Goal: Share content: Share content

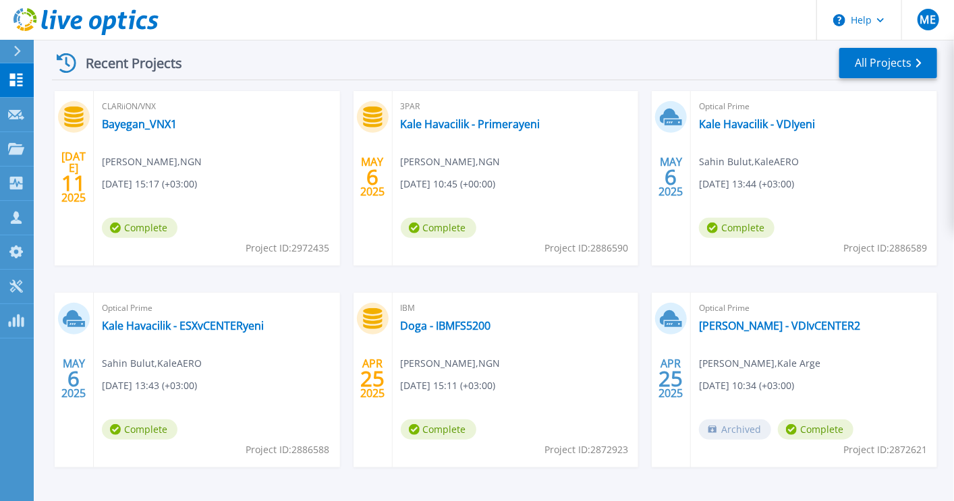
scroll to position [202, 0]
click at [907, 59] on link "All Projects" at bounding box center [888, 62] width 98 height 30
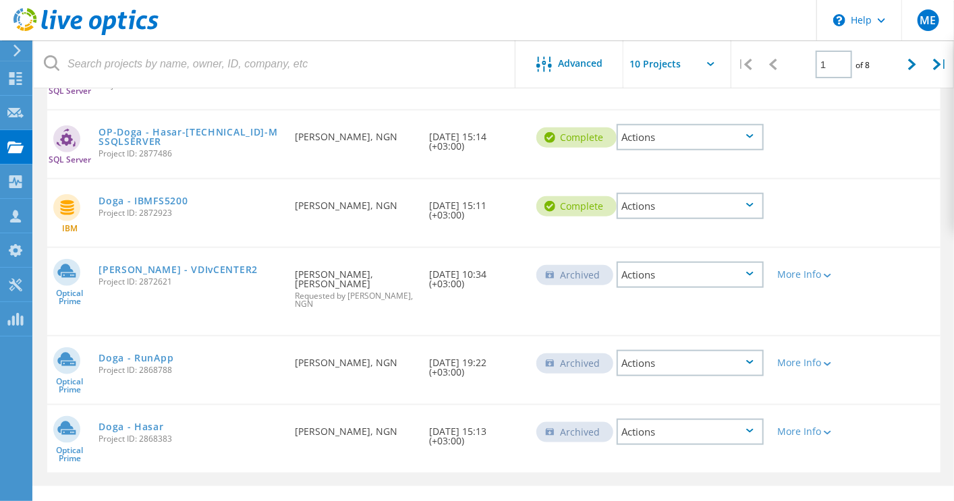
scroll to position [515, 0]
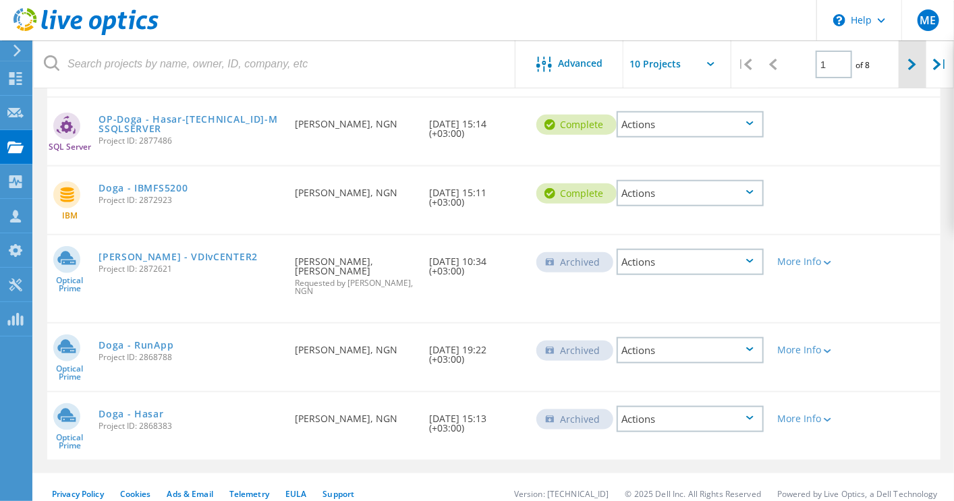
click at [915, 71] on div at bounding box center [912, 64] width 28 height 48
type input "2"
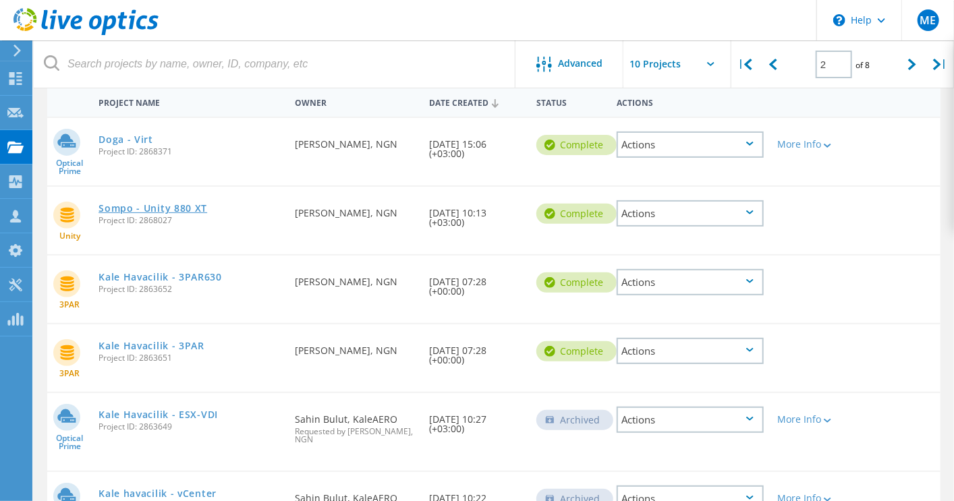
scroll to position [202, 0]
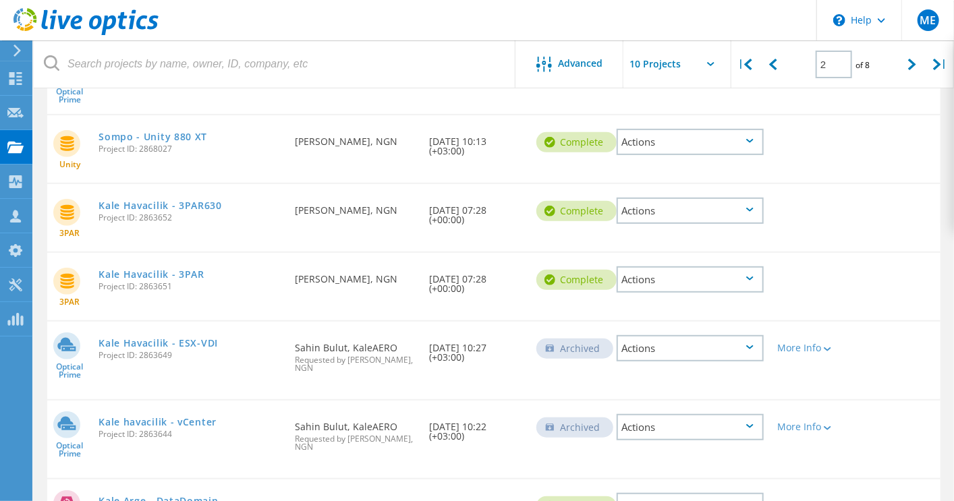
click at [731, 138] on div "Actions" at bounding box center [689, 142] width 147 height 26
click at [712, 142] on div "Share" at bounding box center [690, 152] width 144 height 21
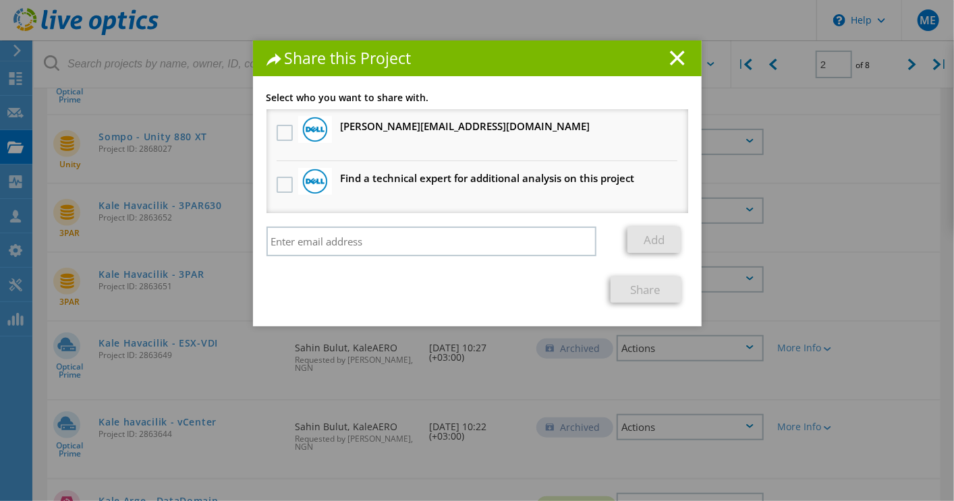
click at [328, 256] on div "Add" at bounding box center [477, 245] width 422 height 36
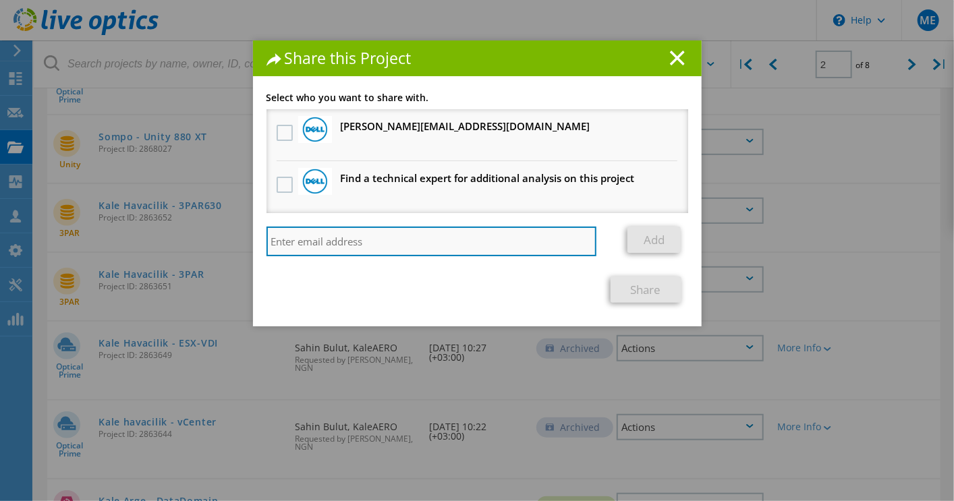
click at [332, 249] on input "search" at bounding box center [431, 242] width 330 height 30
type input "y"
type input "ngn"
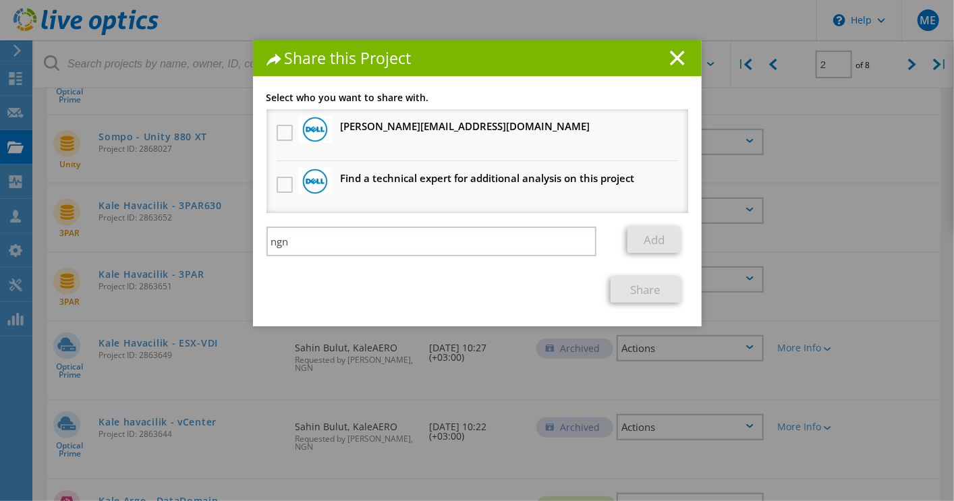
click at [664, 65] on h1 "Share this Project" at bounding box center [477, 59] width 422 height 16
click at [670, 59] on icon at bounding box center [677, 58] width 15 height 15
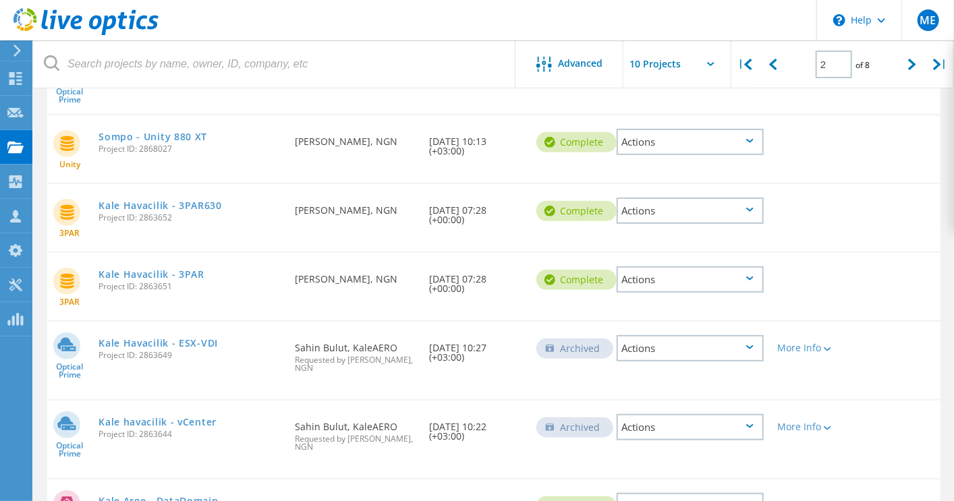
click at [764, 136] on div "Actions" at bounding box center [689, 142] width 147 height 26
click at [703, 134] on div "Download PPT" at bounding box center [690, 131] width 144 height 21
